Goal: Find specific page/section: Find specific page/section

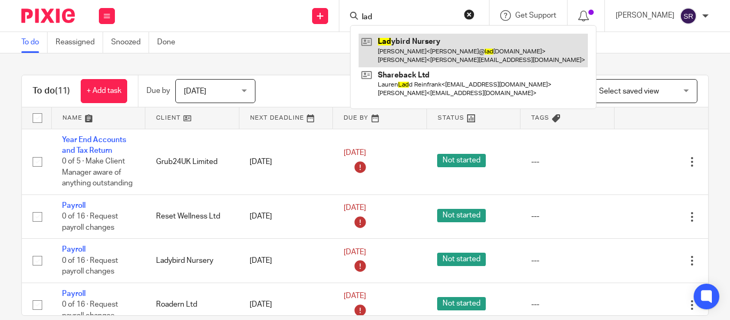
type input "lad"
click at [365, 35] on link at bounding box center [473, 50] width 229 height 33
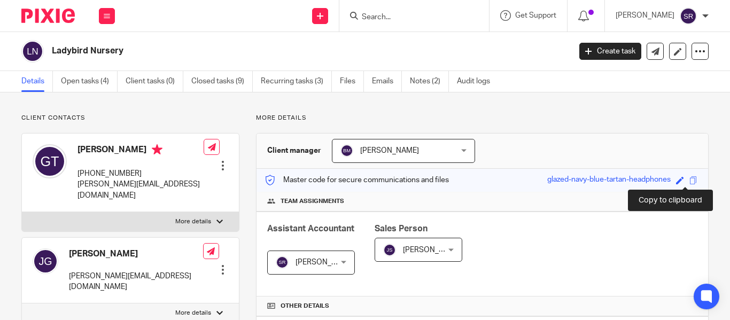
click at [689, 184] on span at bounding box center [693, 180] width 8 height 8
click at [689, 180] on span at bounding box center [693, 180] width 8 height 8
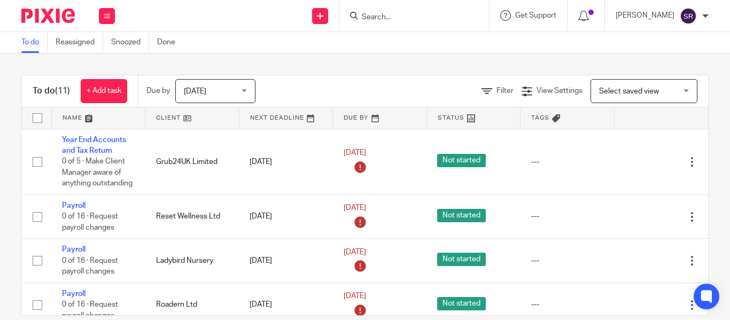
click at [368, 22] on form at bounding box center [418, 15] width 114 height 13
click at [361, 20] on input "Search" at bounding box center [409, 18] width 96 height 10
type input "m"
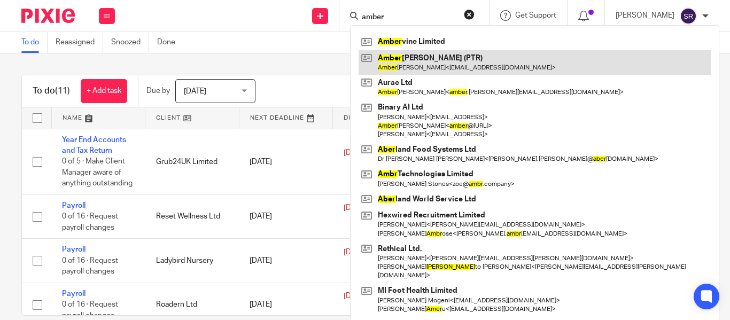
type input "amber"
click at [437, 67] on link at bounding box center [535, 62] width 352 height 25
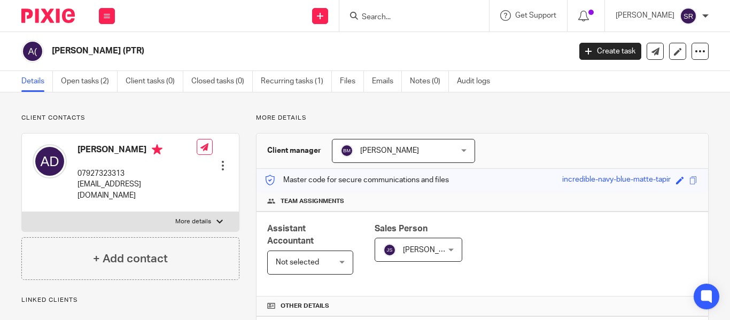
click at [375, 22] on form at bounding box center [418, 15] width 114 height 13
click at [361, 15] on input "Search" at bounding box center [409, 18] width 96 height 10
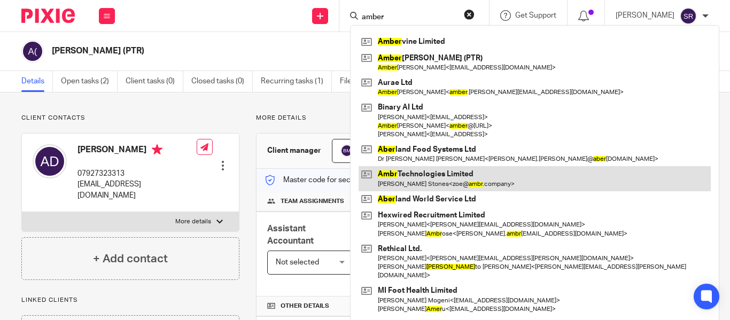
type input "amber"
click at [411, 183] on link at bounding box center [535, 178] width 352 height 25
